Goal: Browse casually: Explore the website without a specific task or goal

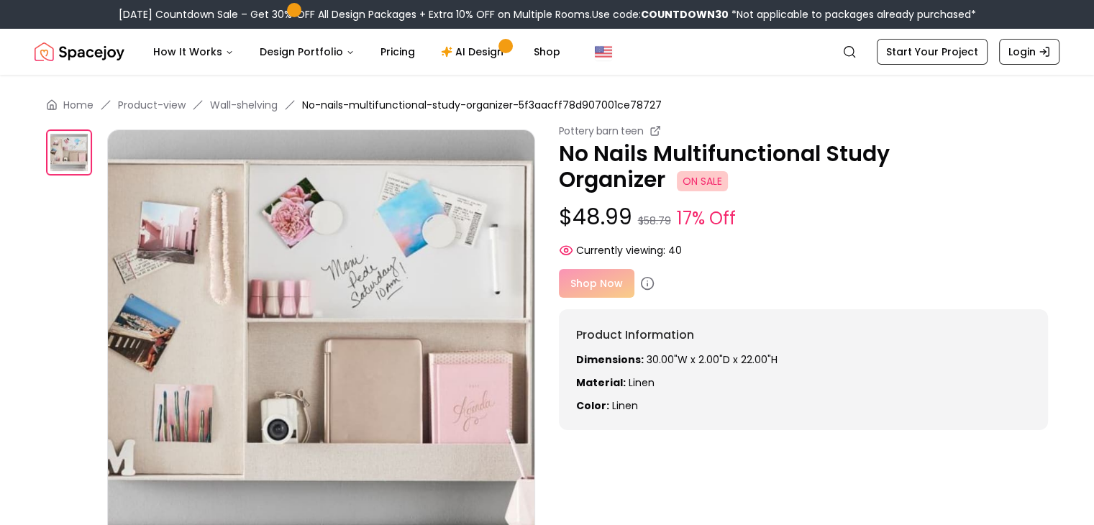
click at [601, 285] on div "Shop Now" at bounding box center [804, 283] width 490 height 29
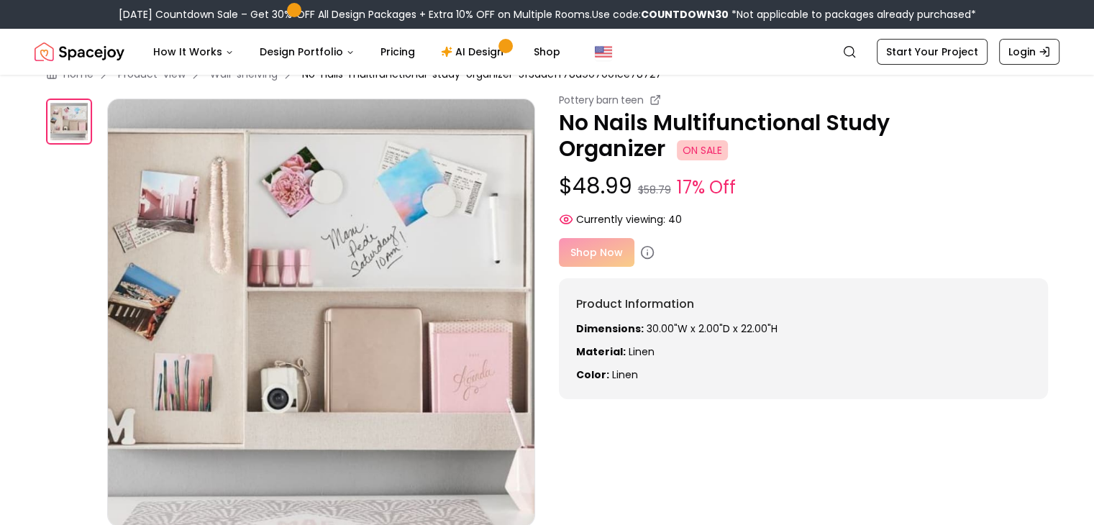
click at [636, 257] on div "Shop Now" at bounding box center [804, 252] width 490 height 29
click at [648, 253] on icon at bounding box center [648, 254] width 0 height 2
click at [611, 255] on div "Shop Now" at bounding box center [804, 252] width 490 height 29
click at [704, 158] on span "ON SALE" at bounding box center [702, 150] width 51 height 20
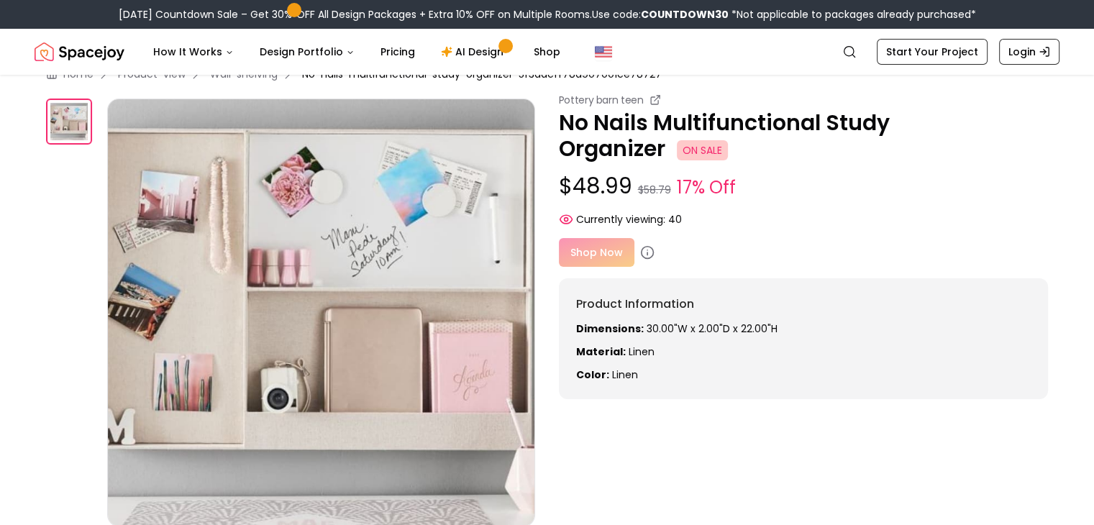
click at [704, 158] on span "ON SALE" at bounding box center [702, 150] width 51 height 20
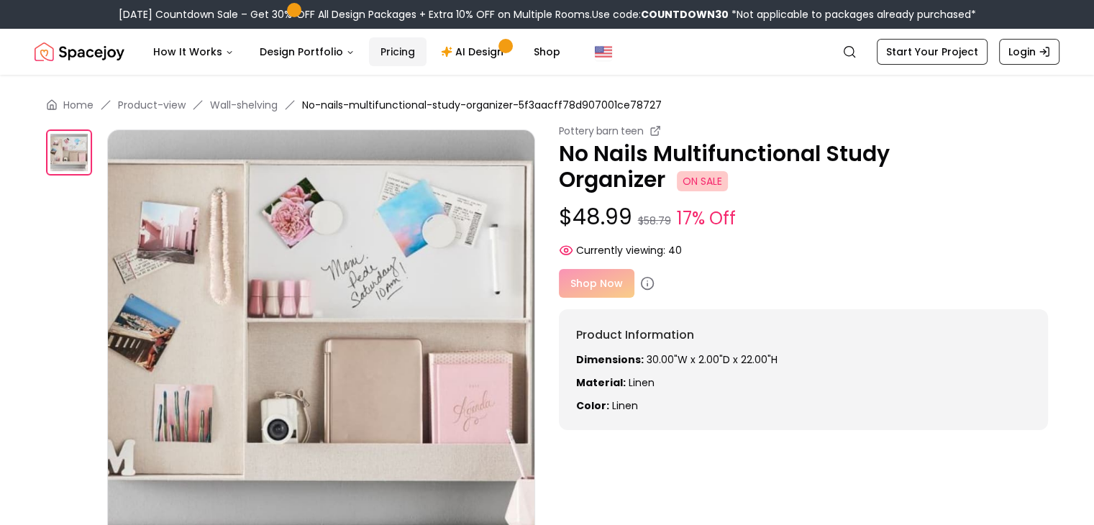
click at [386, 55] on link "Pricing" at bounding box center [398, 51] width 58 height 29
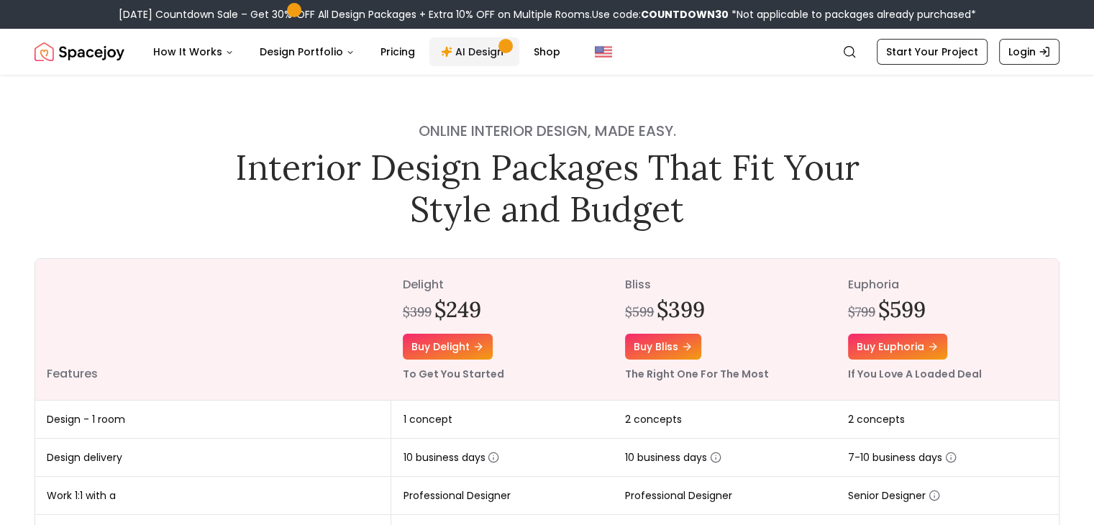
click at [458, 53] on link "AI Design" at bounding box center [475, 51] width 90 height 29
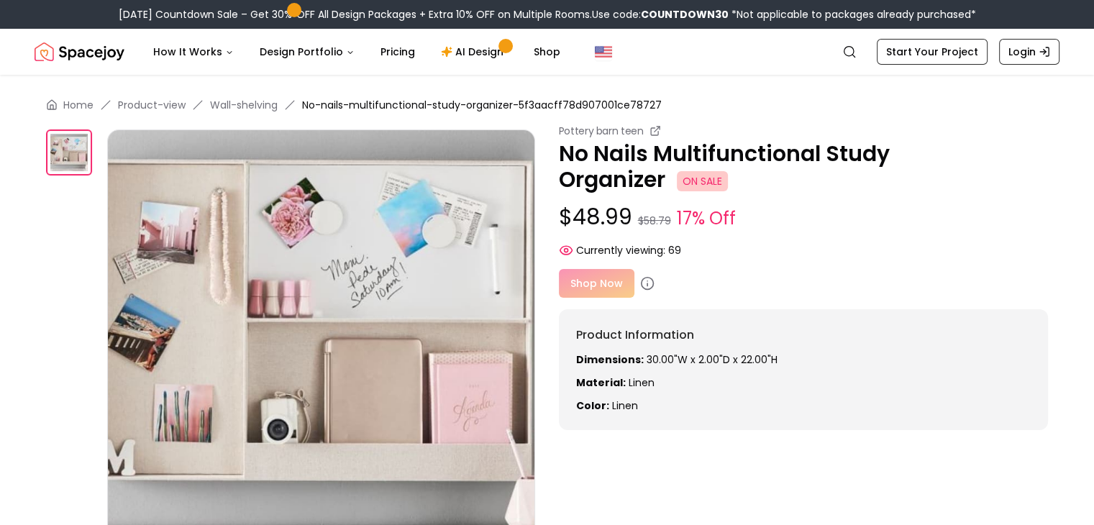
click at [604, 281] on div "Shop Now" at bounding box center [804, 283] width 490 height 29
click at [648, 283] on icon at bounding box center [647, 283] width 14 height 14
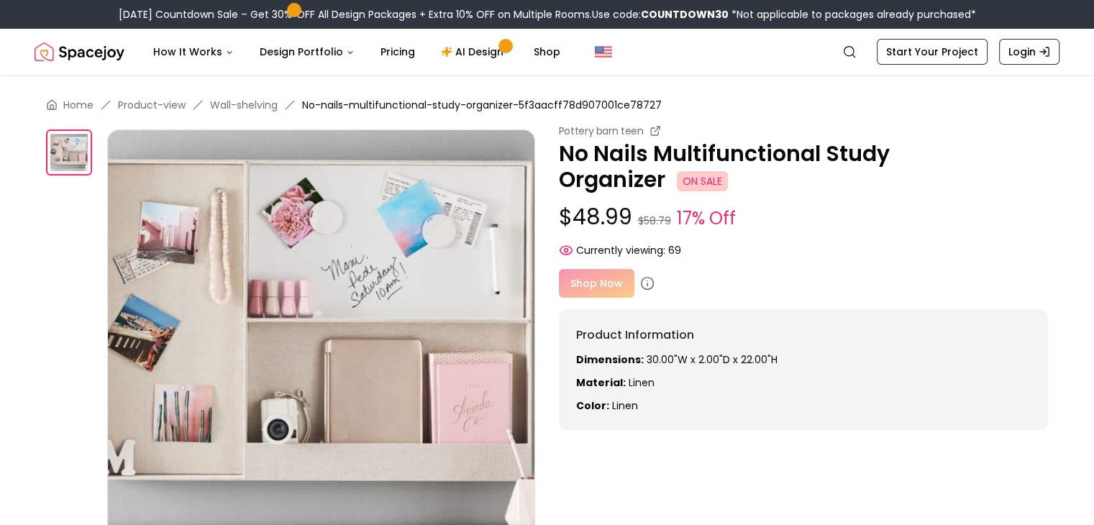
click at [60, 150] on img at bounding box center [69, 153] width 46 height 46
click at [230, 250] on img at bounding box center [321, 344] width 428 height 428
click at [712, 15] on b "COUNTDOWN30" at bounding box center [685, 14] width 88 height 14
click at [600, 294] on div "Shop Now" at bounding box center [804, 283] width 490 height 29
